Goal: Task Accomplishment & Management: Manage account settings

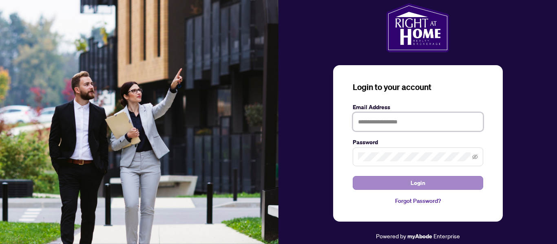
type input "**********"
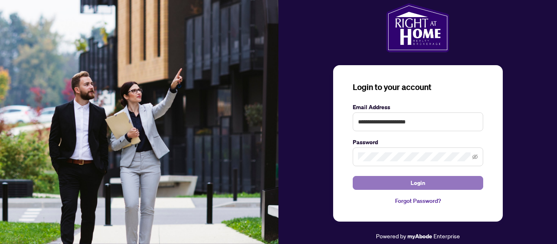
click at [393, 180] on button "Login" at bounding box center [418, 183] width 130 height 14
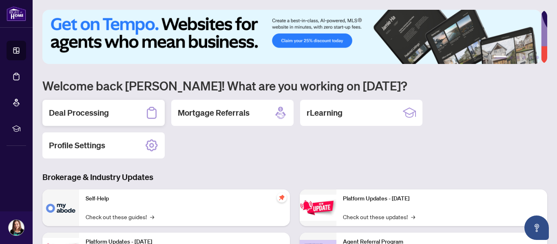
click at [98, 113] on h2 "Deal Processing" at bounding box center [79, 112] width 60 height 11
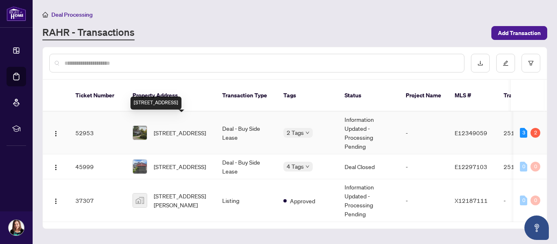
click at [171, 128] on span "[STREET_ADDRESS]" at bounding box center [180, 132] width 52 height 9
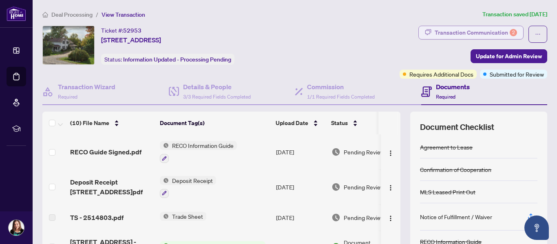
click at [441, 32] on div "Transaction Communication 2" at bounding box center [476, 32] width 82 height 13
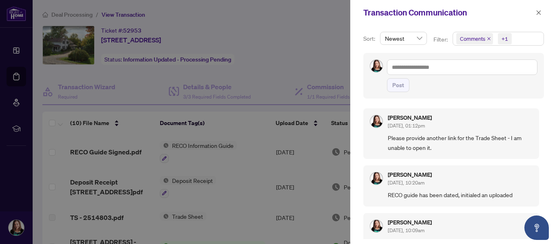
click at [315, 69] on div at bounding box center [278, 122] width 557 height 244
click at [534, 12] on button "button" at bounding box center [538, 13] width 11 height 10
